Goal: Information Seeking & Learning: Learn about a topic

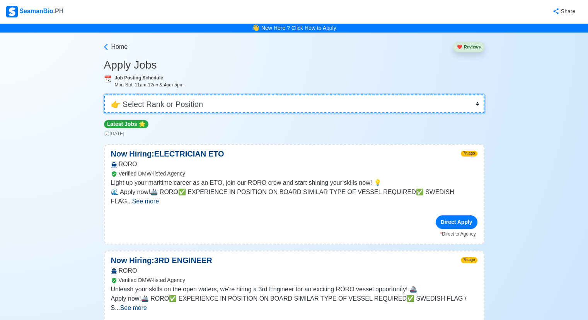
click at [476, 104] on select "👉 Select Rank or Position Master Chief Officer 2nd Officer 3rd Officer Junior O…" at bounding box center [294, 103] width 381 height 19
select select "2nd Engineer"
click at [105, 94] on select "👉 Select Rank or Position Master Chief Officer 2nd Officer 3rd Officer Junior O…" at bounding box center [294, 103] width 381 height 19
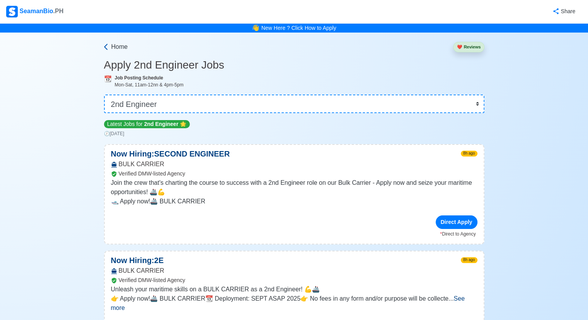
click at [125, 47] on span "Home" at bounding box center [119, 46] width 17 height 9
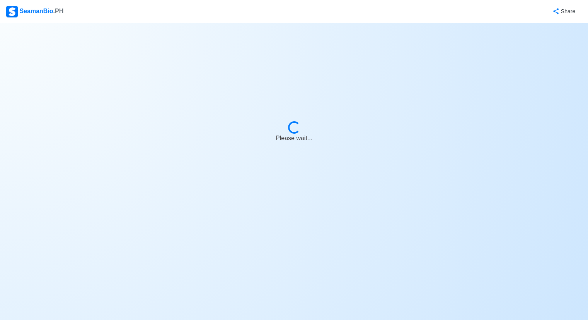
select select "2nd Engineer"
